Goal: Check status: Check status

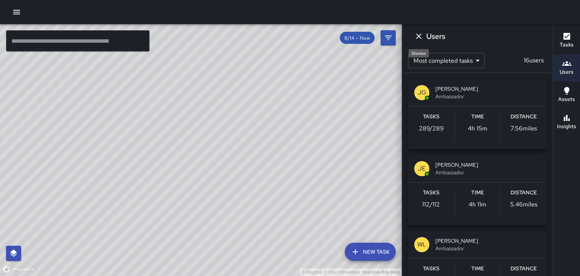
click at [418, 36] on icon "Dismiss" at bounding box center [418, 36] width 5 height 5
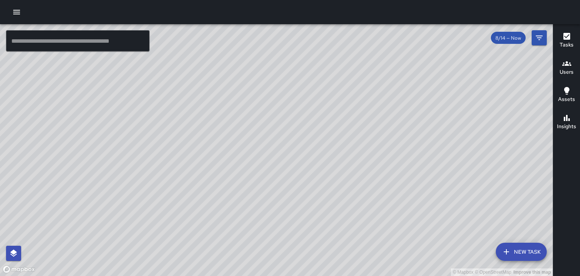
click at [567, 38] on icon "button" at bounding box center [567, 36] width 7 height 7
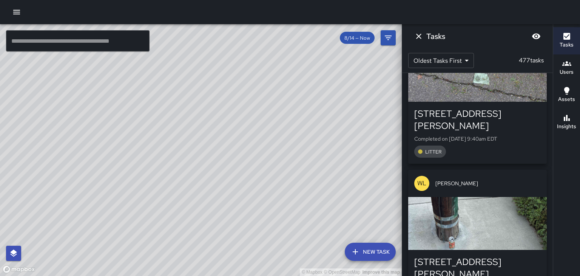
scroll to position [1083, 0]
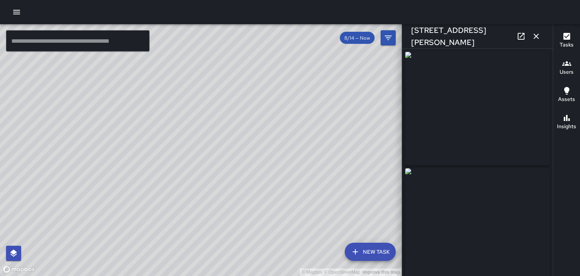
scroll to position [1116, 0]
type input "**********"
click at [536, 36] on icon "button" at bounding box center [536, 36] width 5 height 5
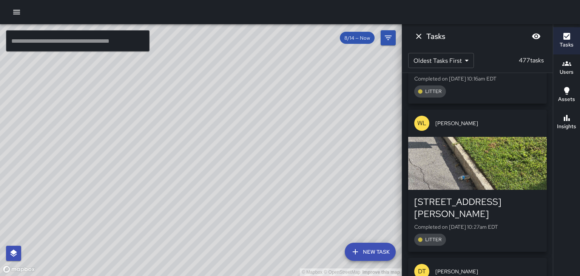
scroll to position [1722, 0]
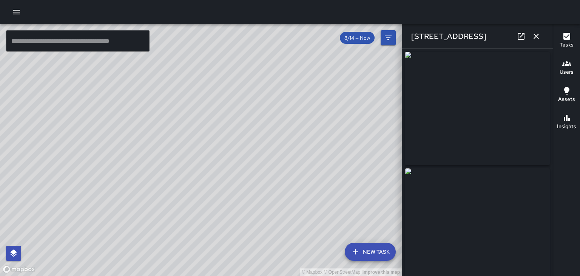
scroll to position [1771, 0]
type input "**********"
click at [536, 36] on icon "button" at bounding box center [536, 36] width 5 height 5
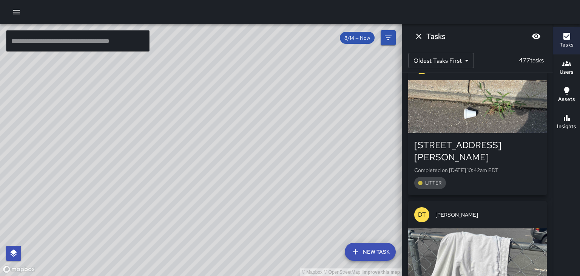
scroll to position [2928, 0]
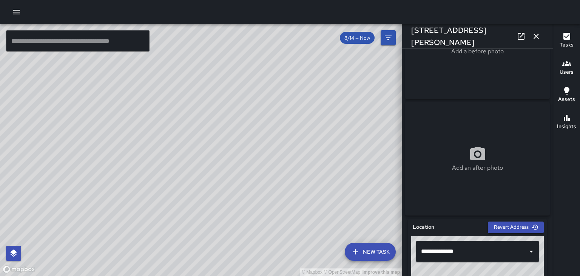
scroll to position [0, 0]
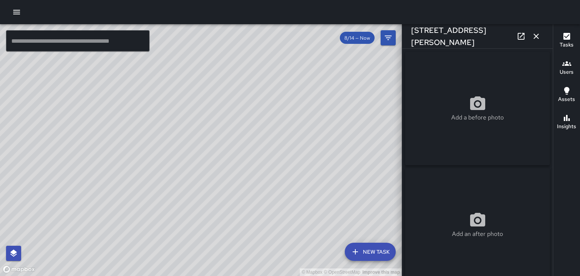
click at [535, 41] on button "button" at bounding box center [536, 36] width 15 height 15
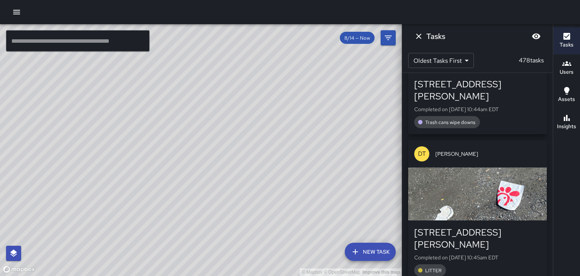
scroll to position [3376, 0]
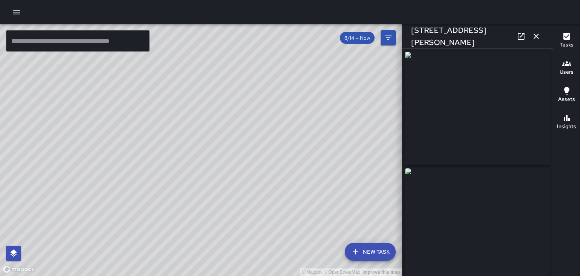
type input "**********"
click at [536, 40] on icon "button" at bounding box center [536, 36] width 9 height 9
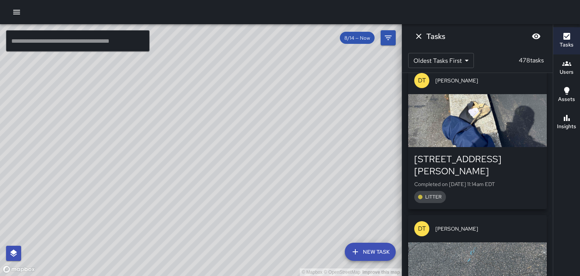
scroll to position [5821, 0]
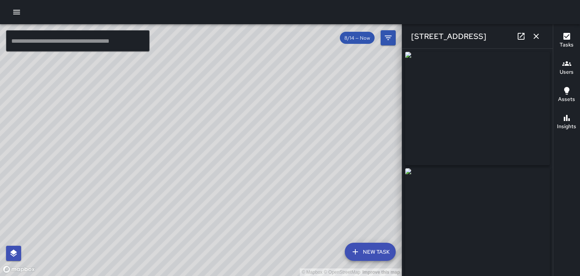
click at [532, 242] on img at bounding box center [477, 224] width 145 height 113
type input "**********"
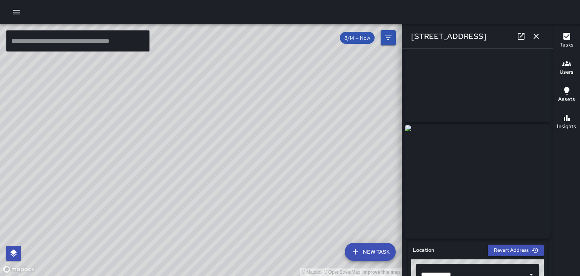
scroll to position [0, 0]
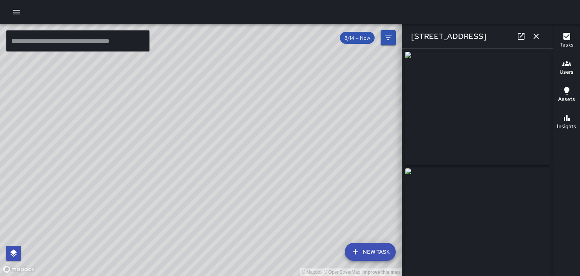
click at [536, 37] on icon "button" at bounding box center [536, 36] width 9 height 9
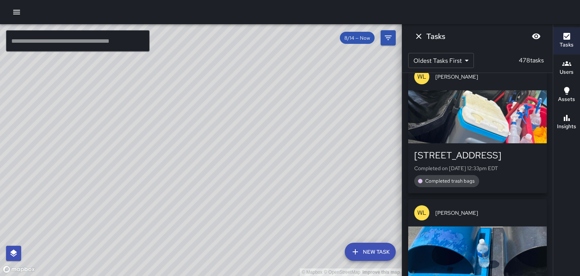
scroll to position [6264, 0]
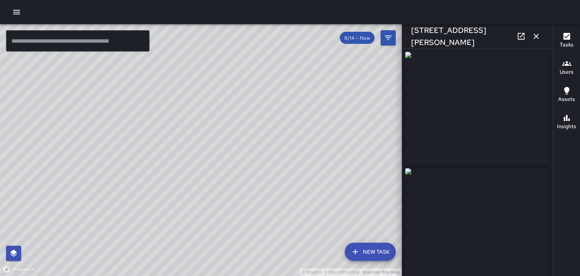
type input "**********"
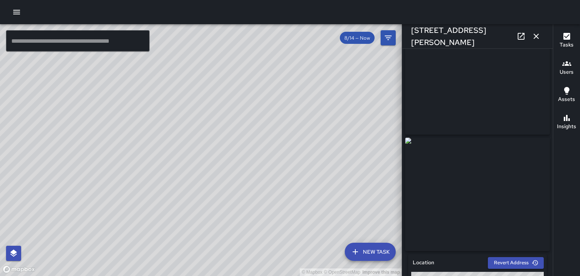
click at [524, 37] on icon at bounding box center [521, 36] width 7 height 7
click at [536, 37] on icon "button" at bounding box center [536, 36] width 5 height 5
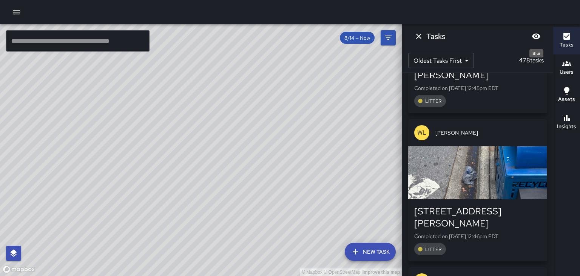
scroll to position [6793, 0]
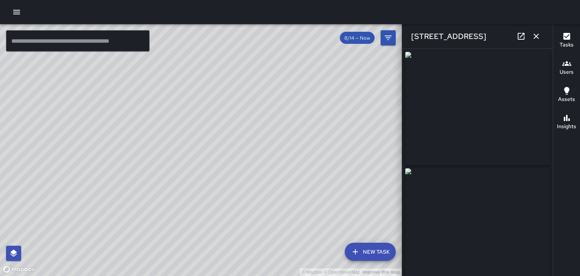
type input "**********"
click at [536, 41] on button "button" at bounding box center [536, 36] width 15 height 15
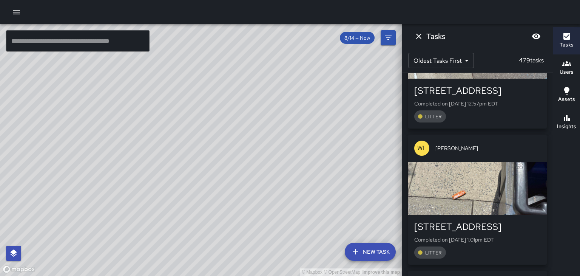
scroll to position [7335, 0]
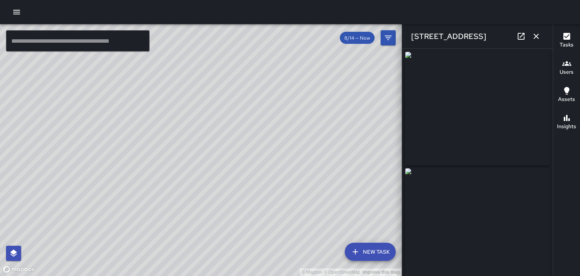
type input "**********"
click at [538, 43] on button "button" at bounding box center [536, 36] width 15 height 15
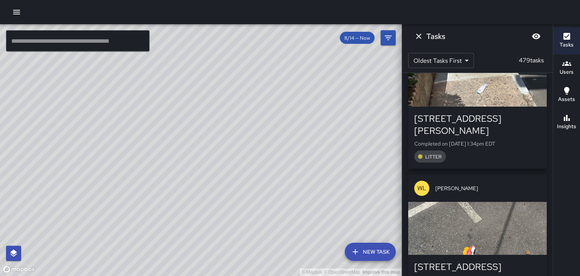
scroll to position [8259, 0]
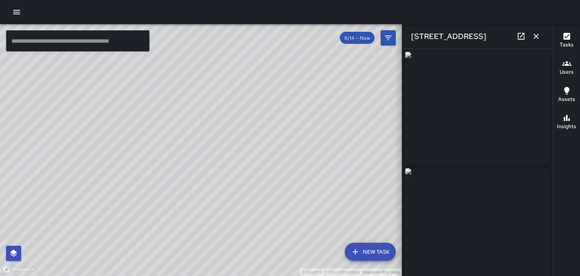
type input "**********"
click at [539, 38] on icon "button" at bounding box center [536, 36] width 9 height 9
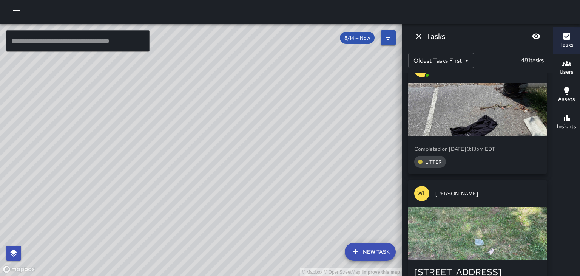
scroll to position [11912, 0]
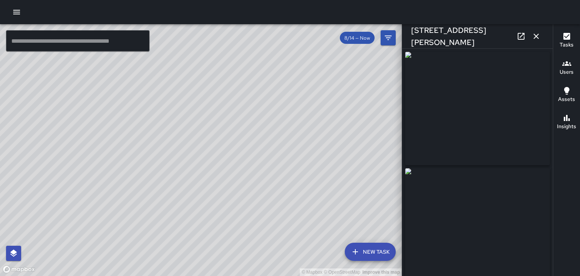
type input "**********"
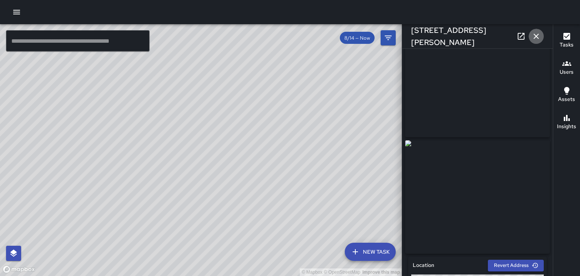
click at [541, 37] on button "button" at bounding box center [536, 36] width 15 height 15
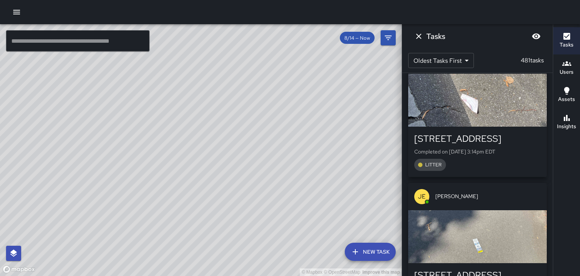
scroll to position [12334, 0]
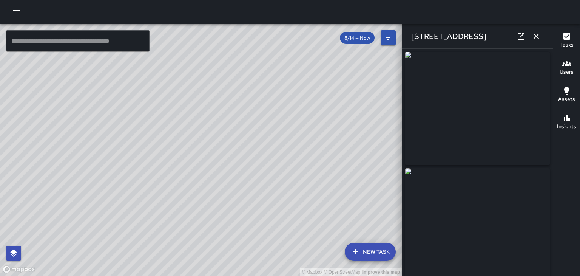
type input "**********"
click at [537, 39] on icon "button" at bounding box center [536, 36] width 9 height 9
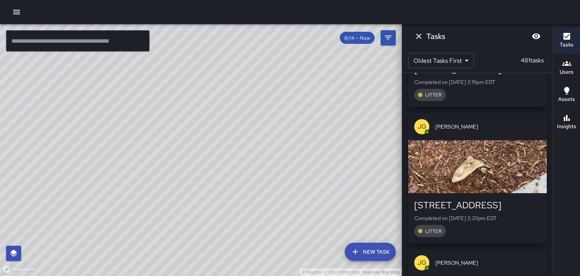
scroll to position [14352, 0]
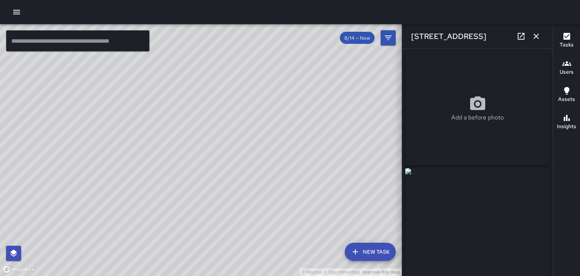
type input "**********"
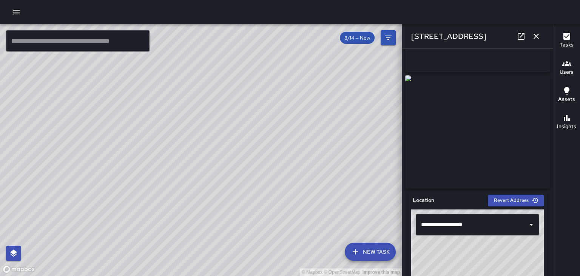
scroll to position [0, 0]
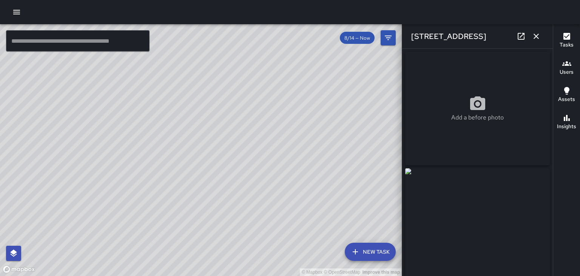
click at [536, 36] on icon "button" at bounding box center [536, 36] width 5 height 5
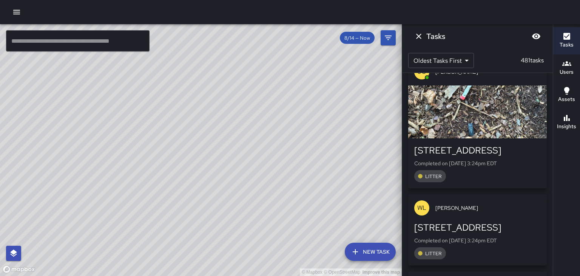
scroll to position [14938, 0]
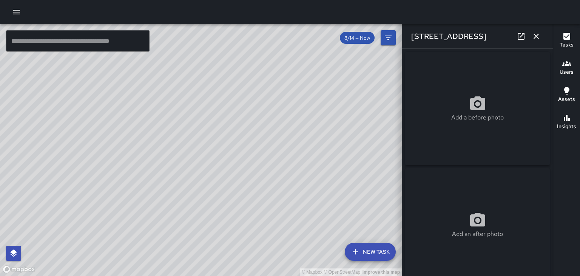
click at [539, 37] on icon "button" at bounding box center [536, 36] width 9 height 9
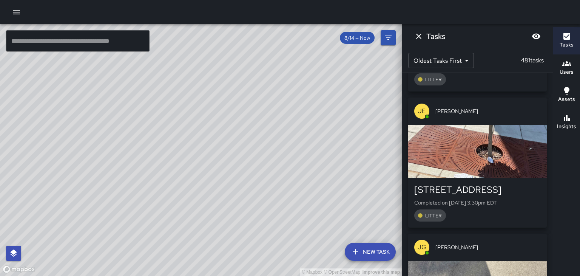
scroll to position [16266, 0]
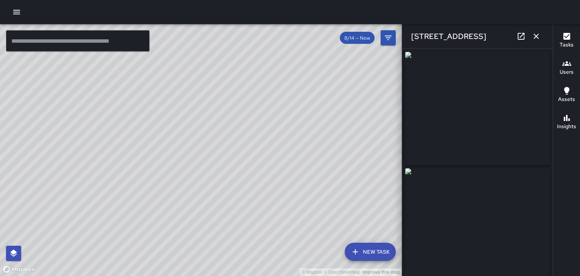
type input "**********"
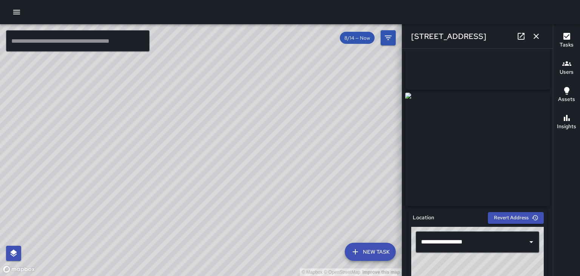
scroll to position [78, 0]
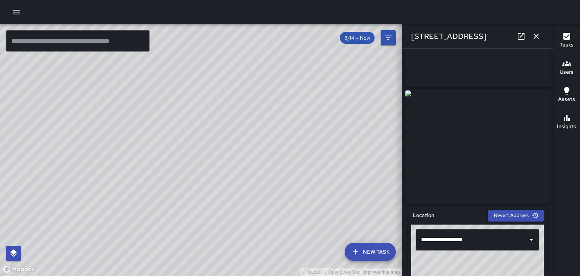
click at [523, 39] on icon at bounding box center [521, 36] width 7 height 7
click at [538, 36] on icon "button" at bounding box center [536, 36] width 9 height 9
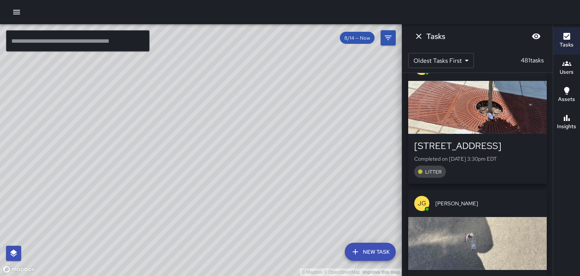
scroll to position [16318, 0]
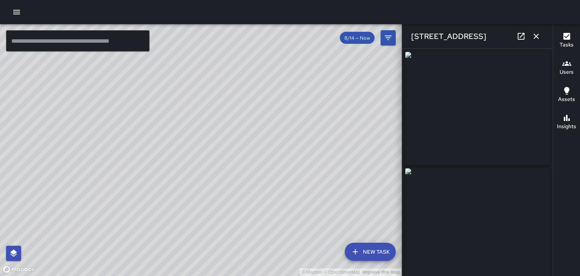
type input "**********"
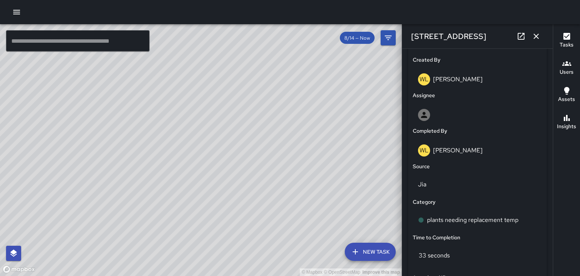
scroll to position [387, 0]
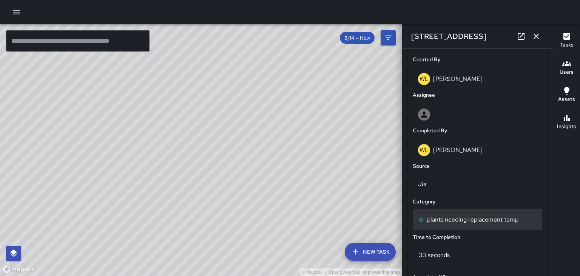
click at [512, 224] on p "plants needing replacement temp" at bounding box center [472, 219] width 91 height 9
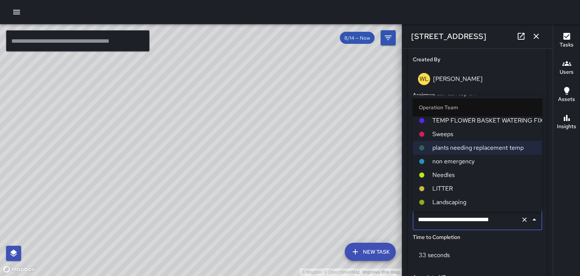
scroll to position [48, 0]
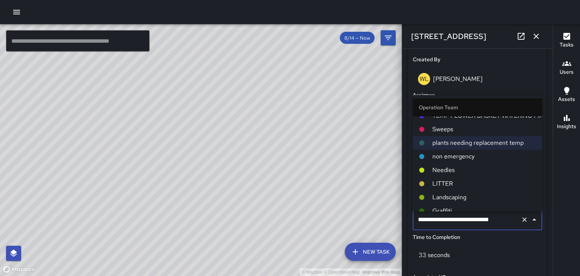
click at [454, 184] on span "LITTER" at bounding box center [484, 183] width 104 height 9
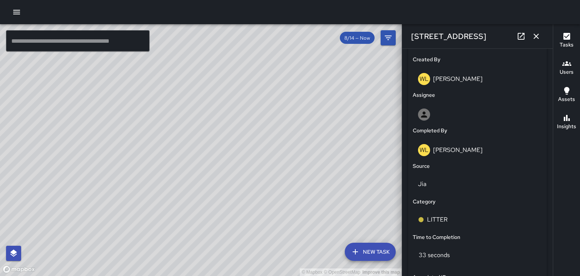
click at [536, 36] on icon "button" at bounding box center [536, 36] width 5 height 5
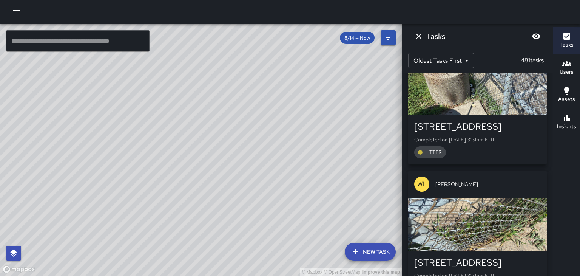
scroll to position [16882, 0]
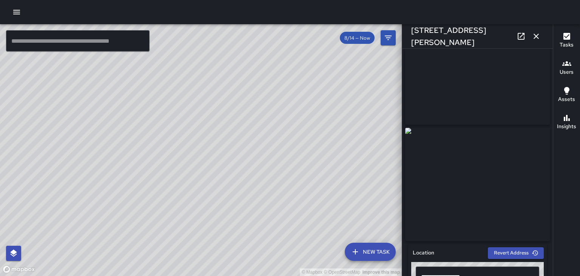
scroll to position [0, 0]
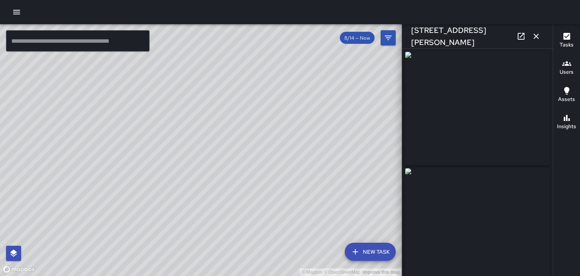
click at [538, 34] on icon "button" at bounding box center [536, 36] width 5 height 5
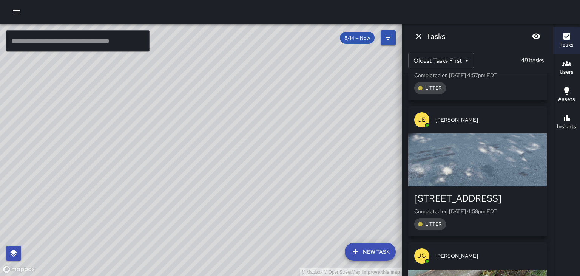
scroll to position [30736, 0]
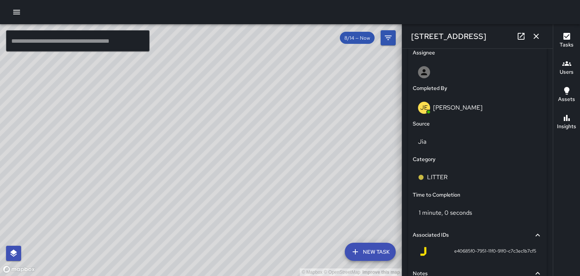
scroll to position [430, 0]
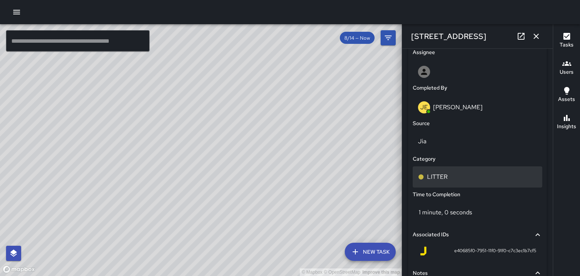
click at [444, 180] on p "LITTER" at bounding box center [437, 176] width 20 height 9
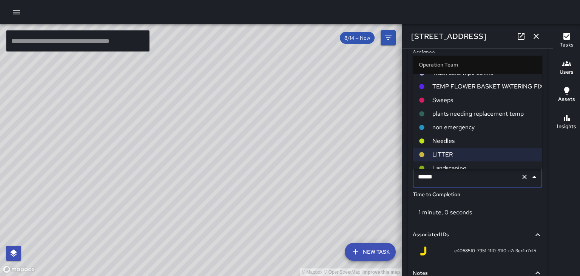
scroll to position [0, 0]
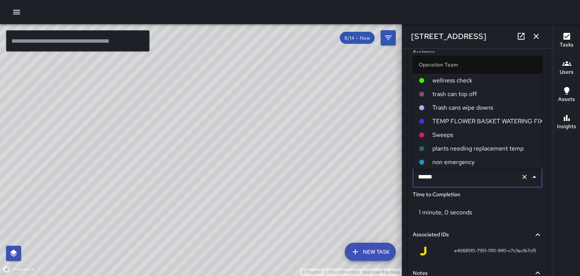
click at [452, 136] on span "Sweeps" at bounding box center [484, 134] width 104 height 9
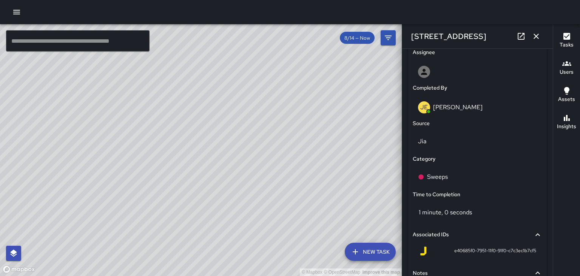
click at [539, 39] on icon "button" at bounding box center [536, 36] width 9 height 9
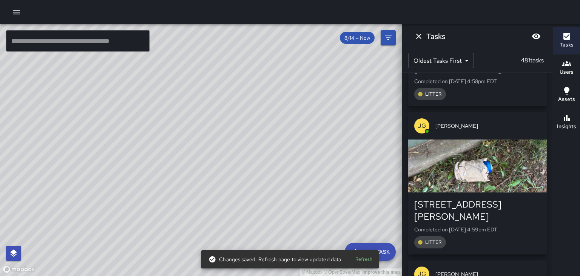
scroll to position [30866, 0]
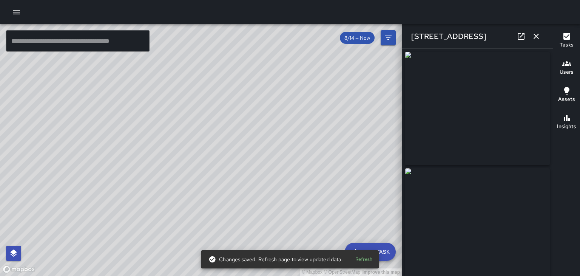
click at [537, 36] on icon "button" at bounding box center [536, 36] width 9 height 9
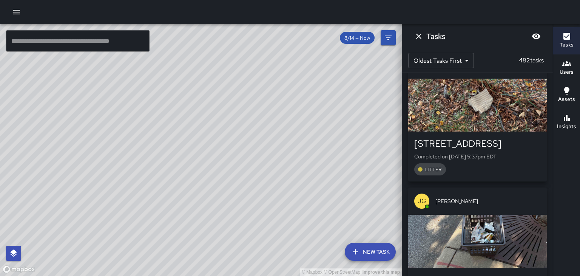
scroll to position [34214, 0]
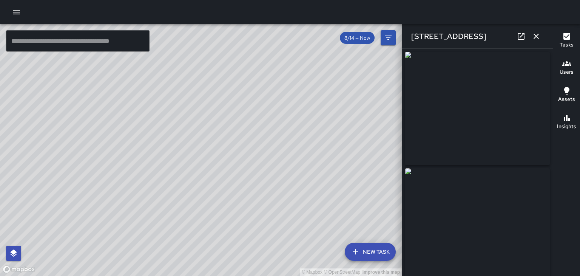
type input "**********"
click at [536, 36] on icon "button" at bounding box center [536, 36] width 5 height 5
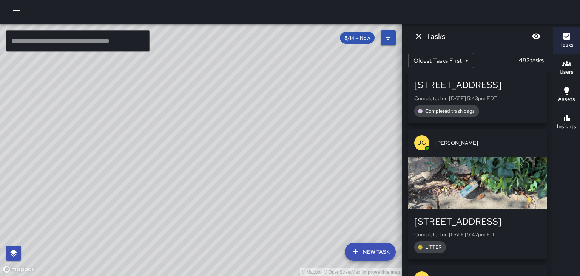
scroll to position [34533, 0]
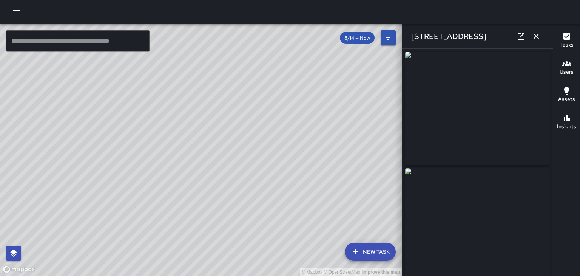
type input "**********"
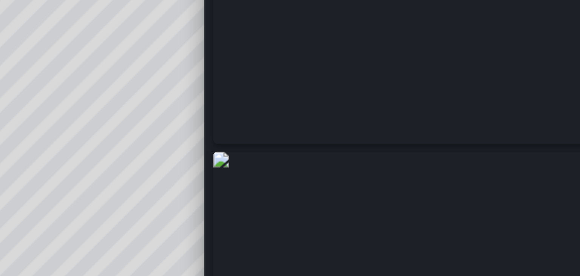
scroll to position [42, 0]
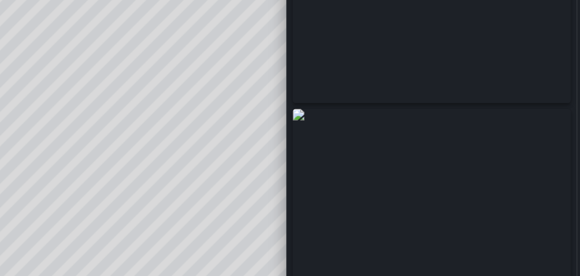
click at [524, 135] on img at bounding box center [477, 182] width 145 height 113
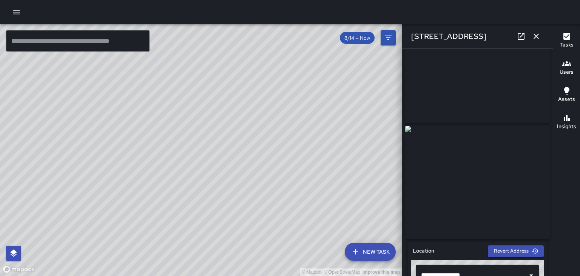
scroll to position [43, 0]
click at [540, 38] on icon "button" at bounding box center [536, 36] width 9 height 9
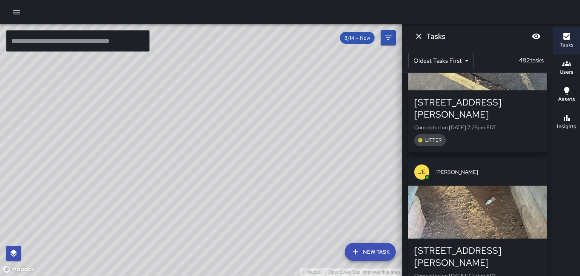
scroll to position [43164, 0]
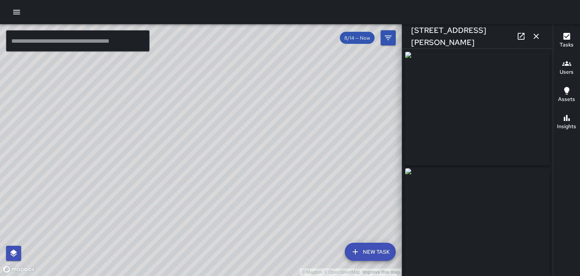
type input "**********"
click at [539, 40] on icon "button" at bounding box center [536, 36] width 9 height 9
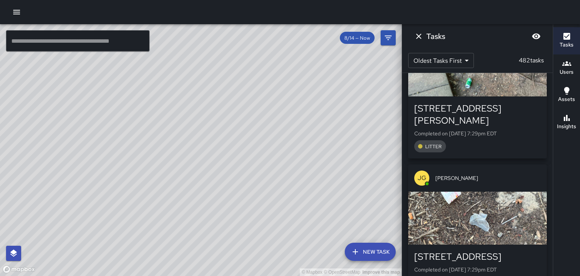
scroll to position [44036, 0]
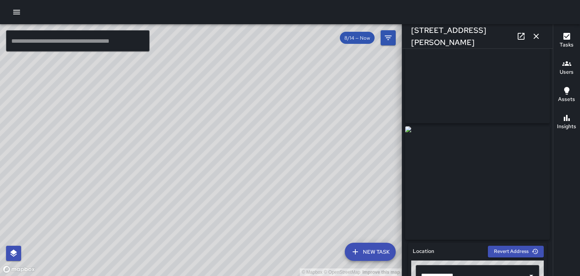
scroll to position [0, 0]
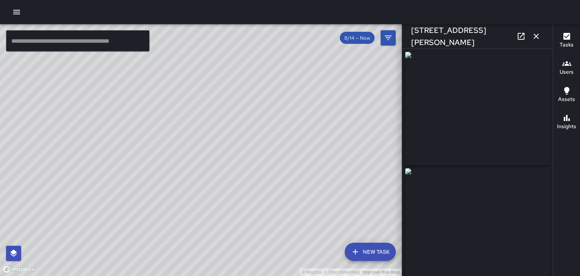
click at [536, 36] on icon "button" at bounding box center [536, 36] width 5 height 5
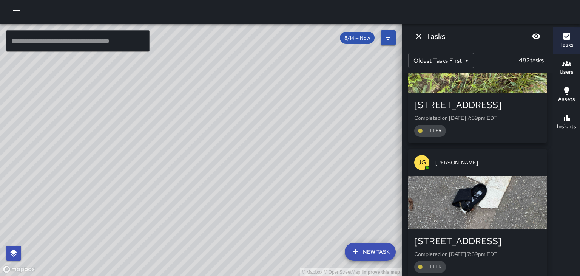
scroll to position [46902, 0]
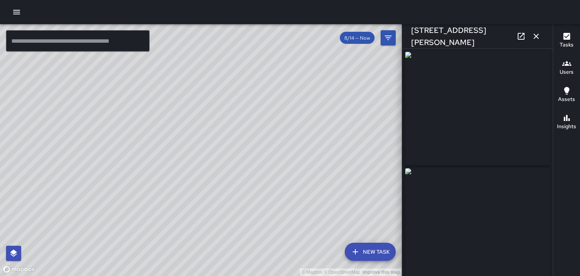
type input "**********"
click at [536, 36] on icon "button" at bounding box center [536, 36] width 5 height 5
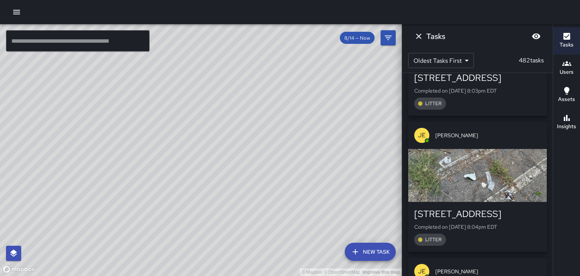
scroll to position [53782, 0]
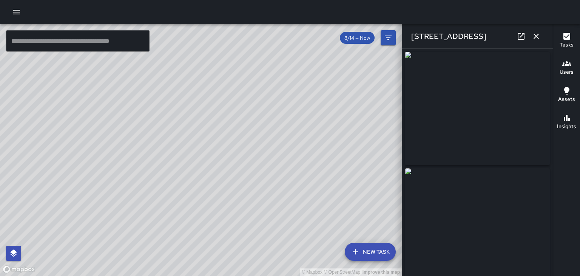
type input "**********"
click at [536, 36] on icon "button" at bounding box center [536, 36] width 5 height 5
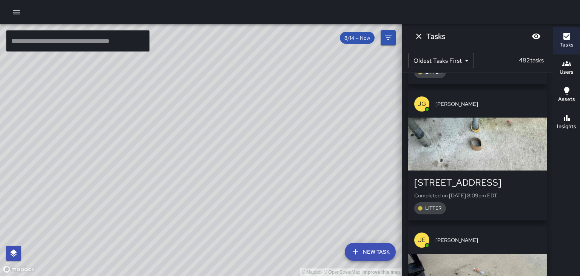
scroll to position [54484, 0]
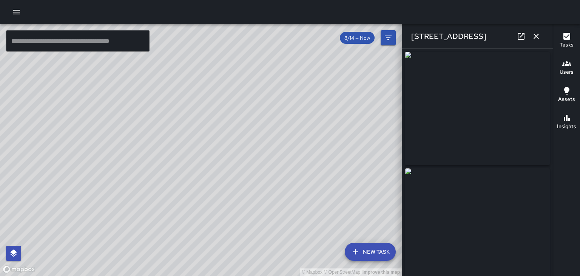
click at [536, 36] on icon "button" at bounding box center [536, 36] width 5 height 5
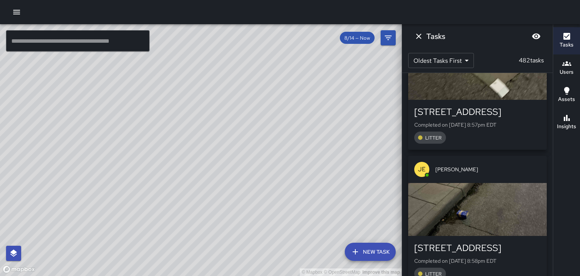
scroll to position [60234, 0]
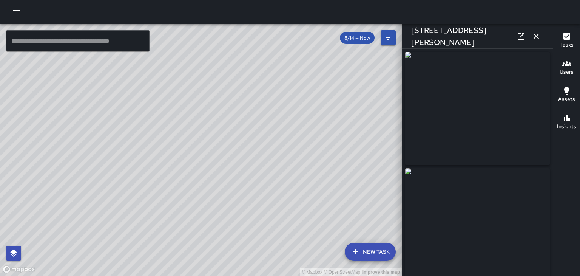
type input "**********"
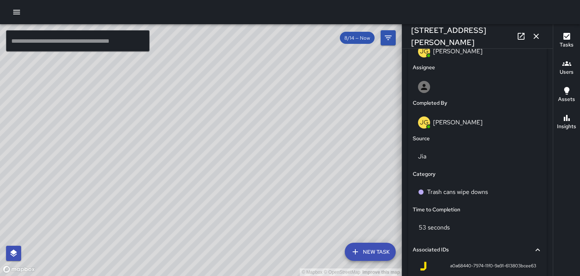
scroll to position [413, 0]
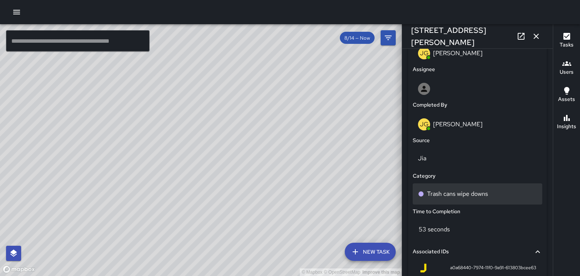
click at [485, 198] on p "Trash cans wipe downs" at bounding box center [457, 193] width 61 height 9
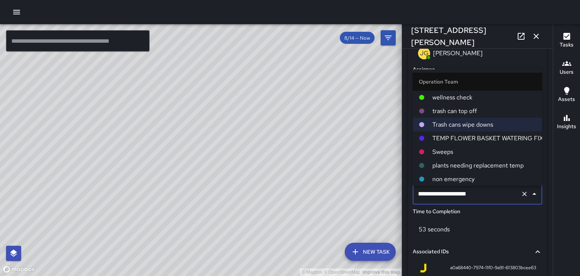
click at [478, 113] on span "trash can top off" at bounding box center [484, 111] width 104 height 9
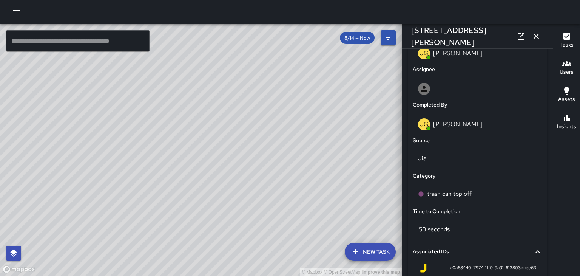
click at [536, 38] on icon "button" at bounding box center [536, 36] width 9 height 9
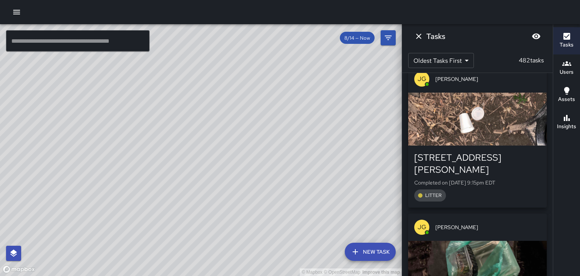
scroll to position [62412, 0]
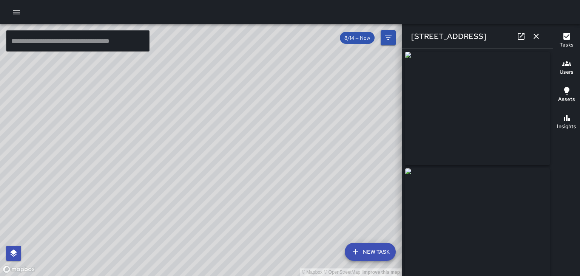
click at [536, 36] on icon "button" at bounding box center [536, 36] width 5 height 5
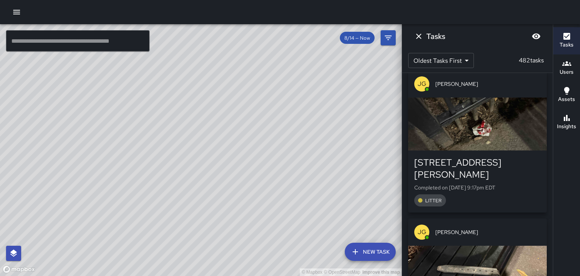
scroll to position [62998, 0]
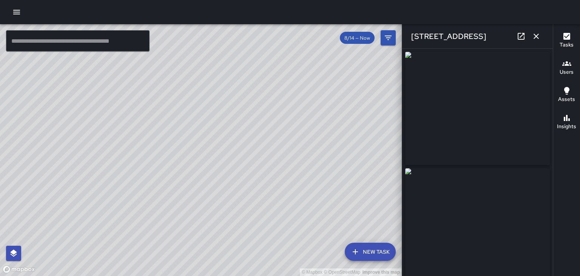
type input "**********"
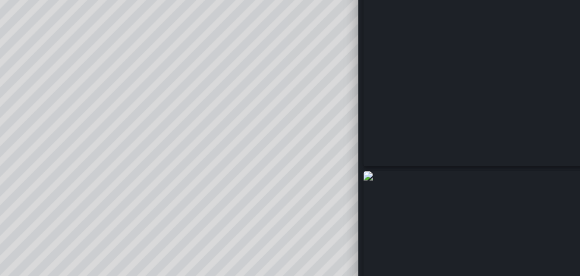
click at [483, 114] on img at bounding box center [477, 104] width 145 height 113
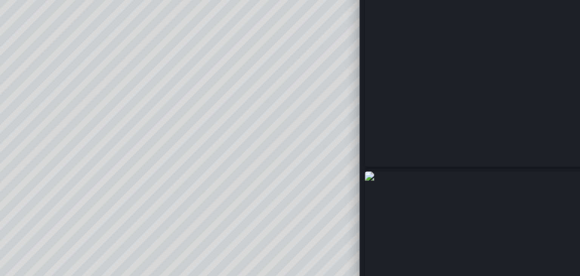
click at [473, 155] on img at bounding box center [477, 104] width 145 height 113
click at [484, 119] on img at bounding box center [477, 104] width 145 height 113
click at [477, 151] on img at bounding box center [477, 104] width 145 height 113
click at [483, 147] on img at bounding box center [477, 104] width 145 height 113
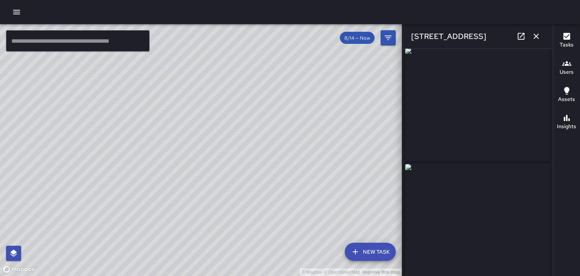
click at [536, 36] on icon "button" at bounding box center [536, 36] width 5 height 5
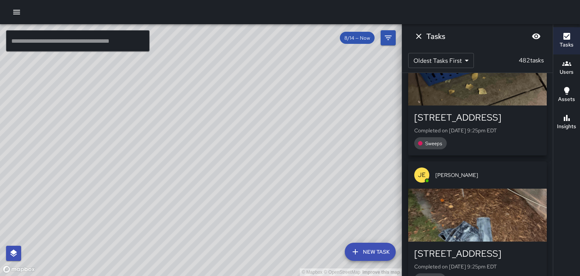
scroll to position [64460, 0]
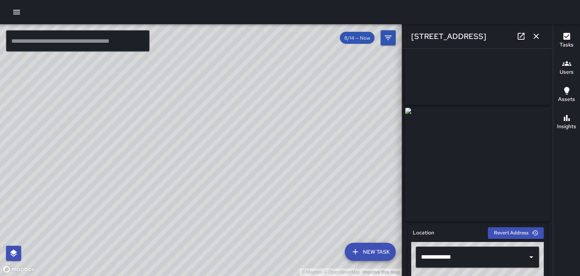
scroll to position [62, 0]
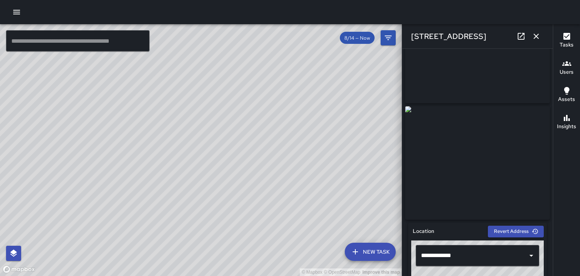
click at [539, 42] on button "button" at bounding box center [536, 36] width 15 height 15
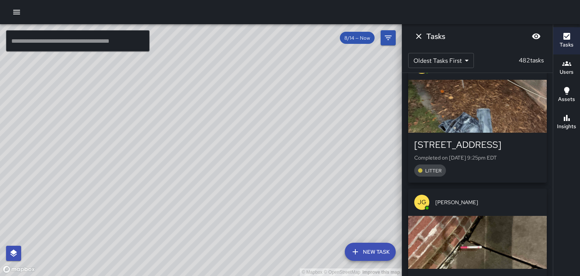
scroll to position [64561, 0]
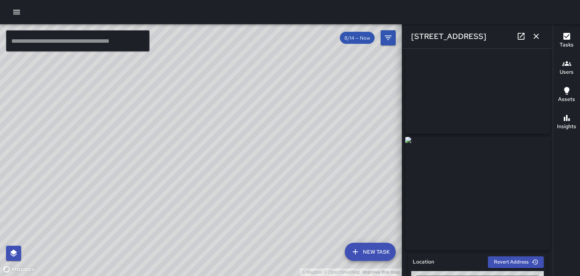
scroll to position [0, 0]
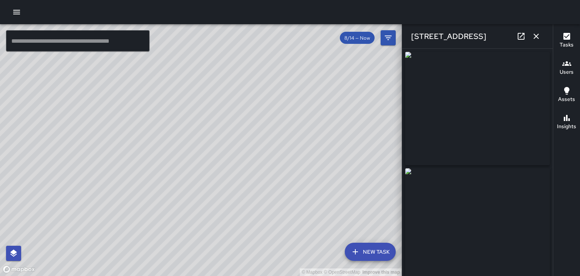
click at [536, 36] on icon "button" at bounding box center [536, 36] width 5 height 5
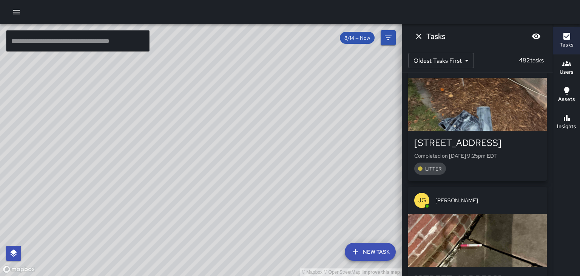
click at [468, 60] on body "© Mapbox © OpenStreetMap Improve this map ​ New Task 8/14 — Now Map Layers Task…" at bounding box center [290, 138] width 580 height 276
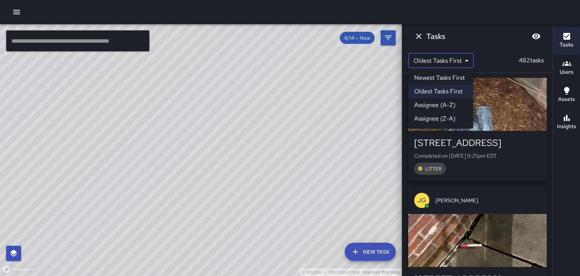
click at [460, 80] on li "Newest Tasks First" at bounding box center [440, 78] width 65 height 14
type input "*"
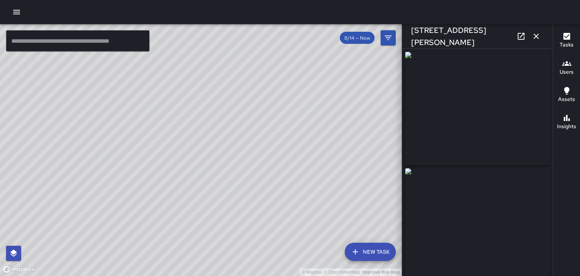
click at [537, 41] on button "button" at bounding box center [536, 36] width 15 height 15
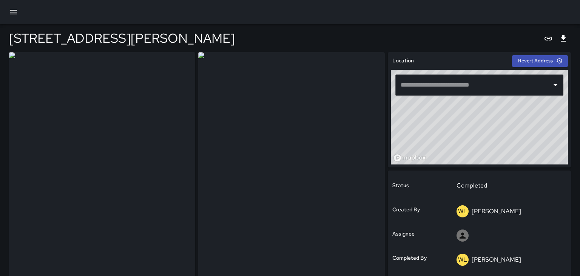
type input "**********"
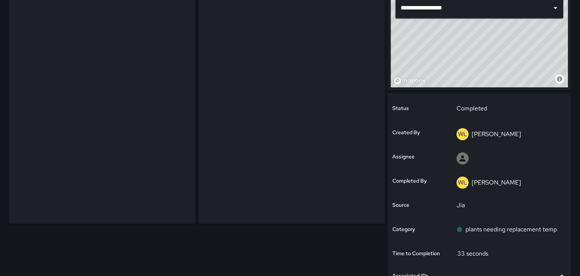
scroll to position [77, 0]
